Goal: Task Accomplishment & Management: Use online tool/utility

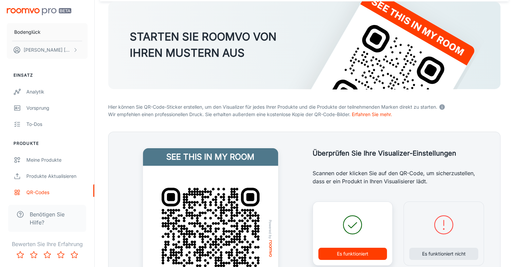
scroll to position [35, 0]
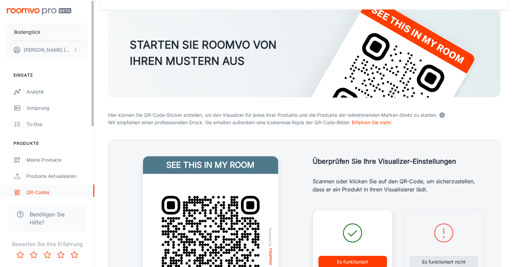
click at [40, 195] on div "QR-Codes" at bounding box center [56, 192] width 61 height 7
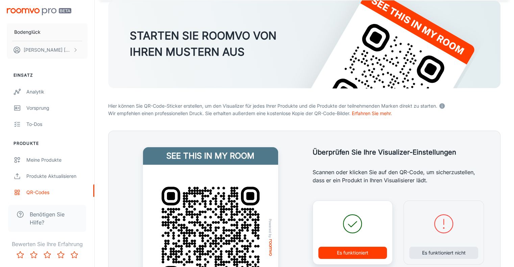
scroll to position [169, 0]
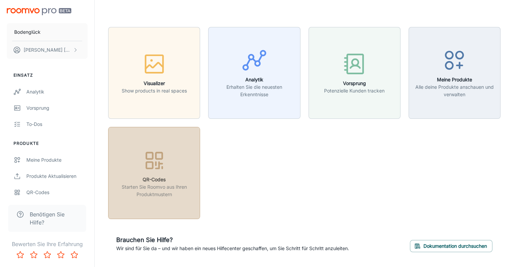
click at [174, 178] on h6 "QR-Codes" at bounding box center [153, 179] width 83 height 7
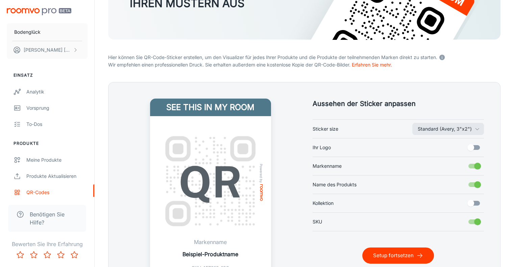
scroll to position [101, 0]
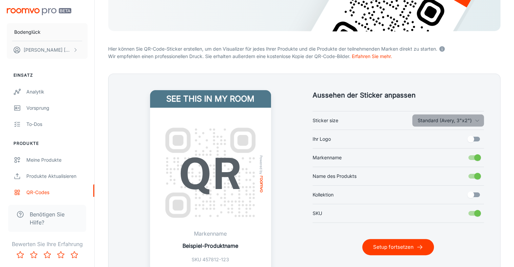
click at [458, 123] on button "Standard (Avery, 3"x2")" at bounding box center [448, 120] width 72 height 12
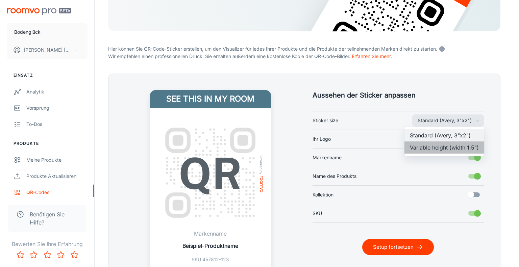
click at [443, 150] on li "Variable height (width 1.5")" at bounding box center [444, 148] width 80 height 12
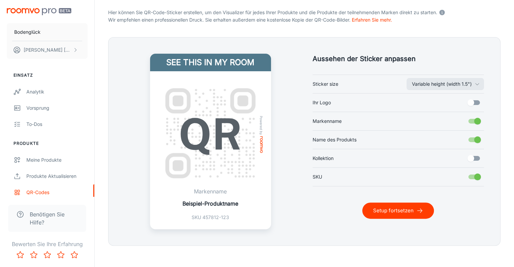
scroll to position [143, 0]
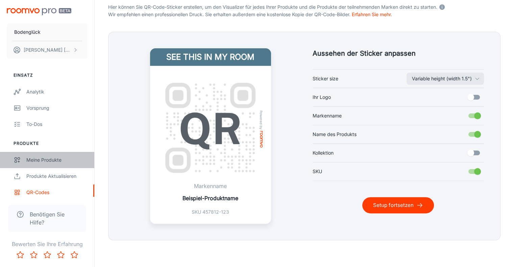
click at [49, 160] on div "Meine Produkte" at bounding box center [56, 159] width 61 height 7
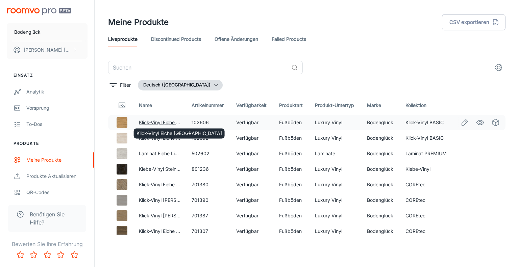
click at [164, 122] on link "Klick-Vinyl Eiche [GEOGRAPHIC_DATA]" at bounding box center [181, 123] width 85 height 6
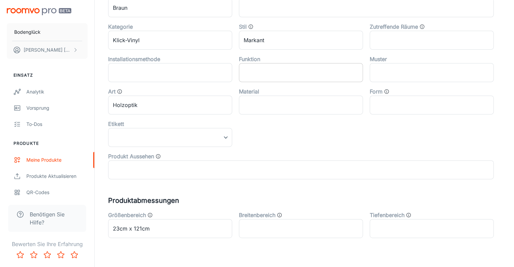
scroll to position [266, 0]
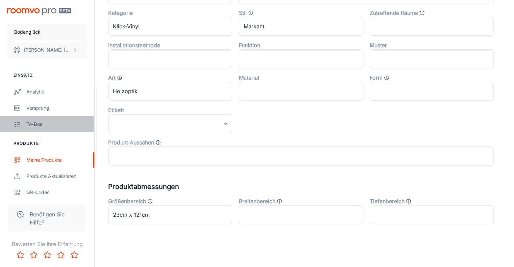
click at [39, 123] on div "To-dos" at bounding box center [56, 124] width 61 height 7
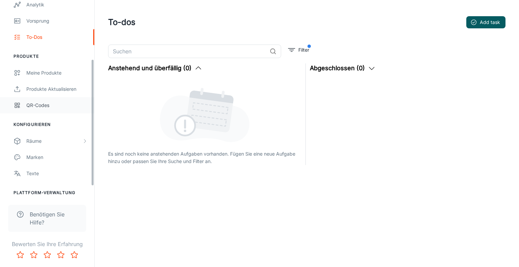
scroll to position [107, 0]
